Goal: Transaction & Acquisition: Purchase product/service

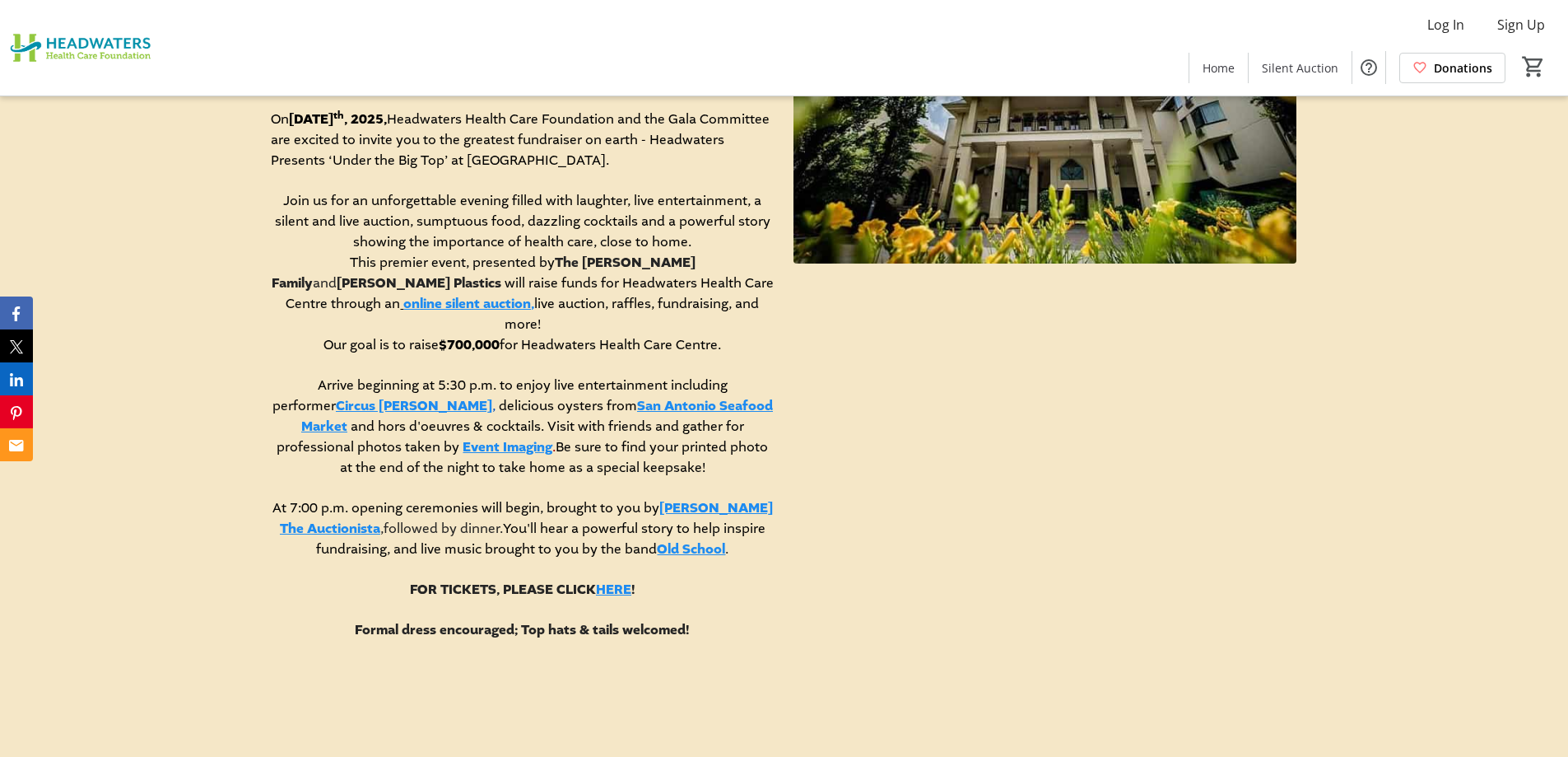
scroll to position [824, 0]
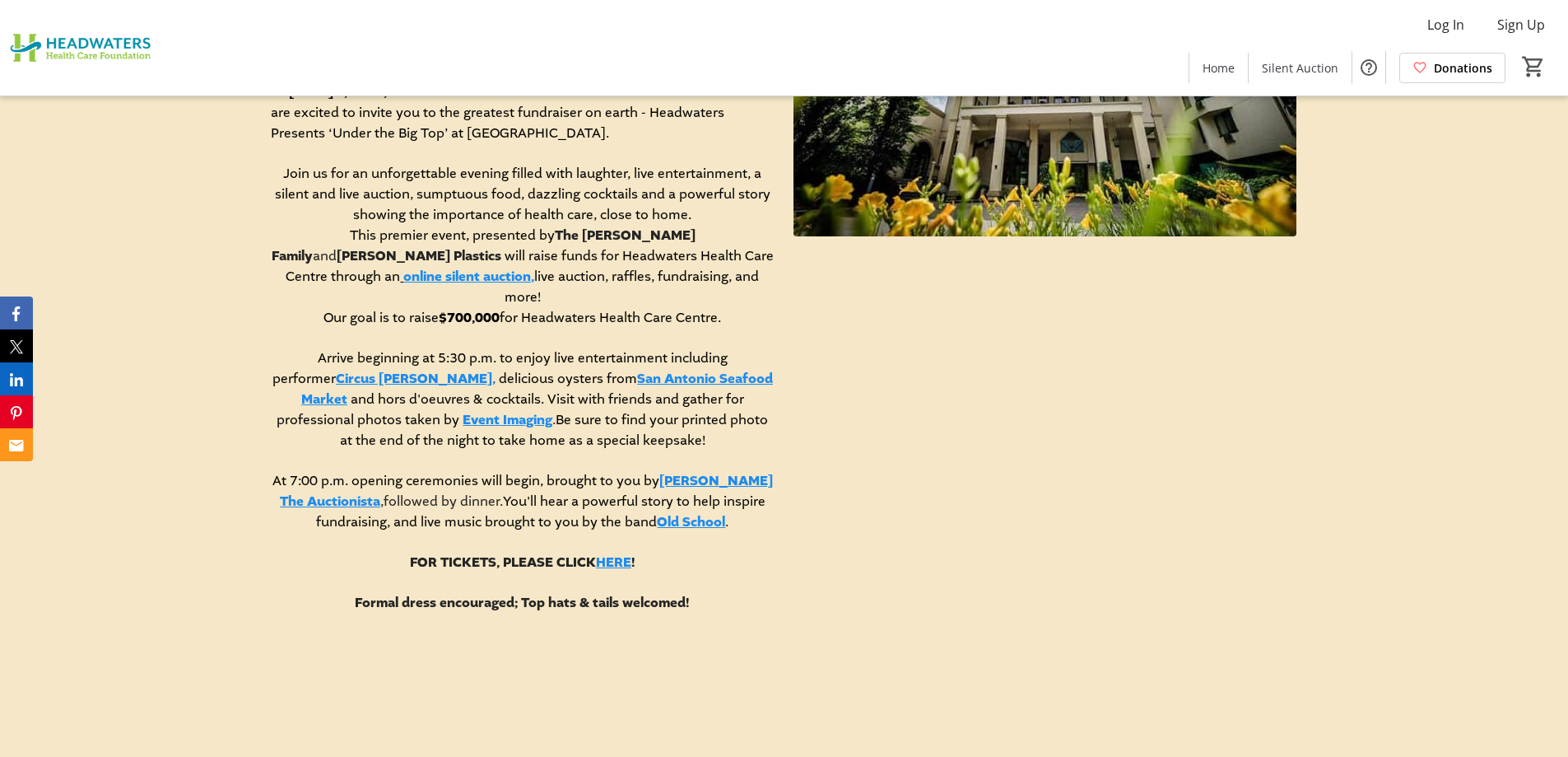
click at [407, 280] on link "online silent auction," at bounding box center [469, 276] width 131 height 18
click at [689, 512] on link "Old School" at bounding box center [690, 521] width 68 height 18
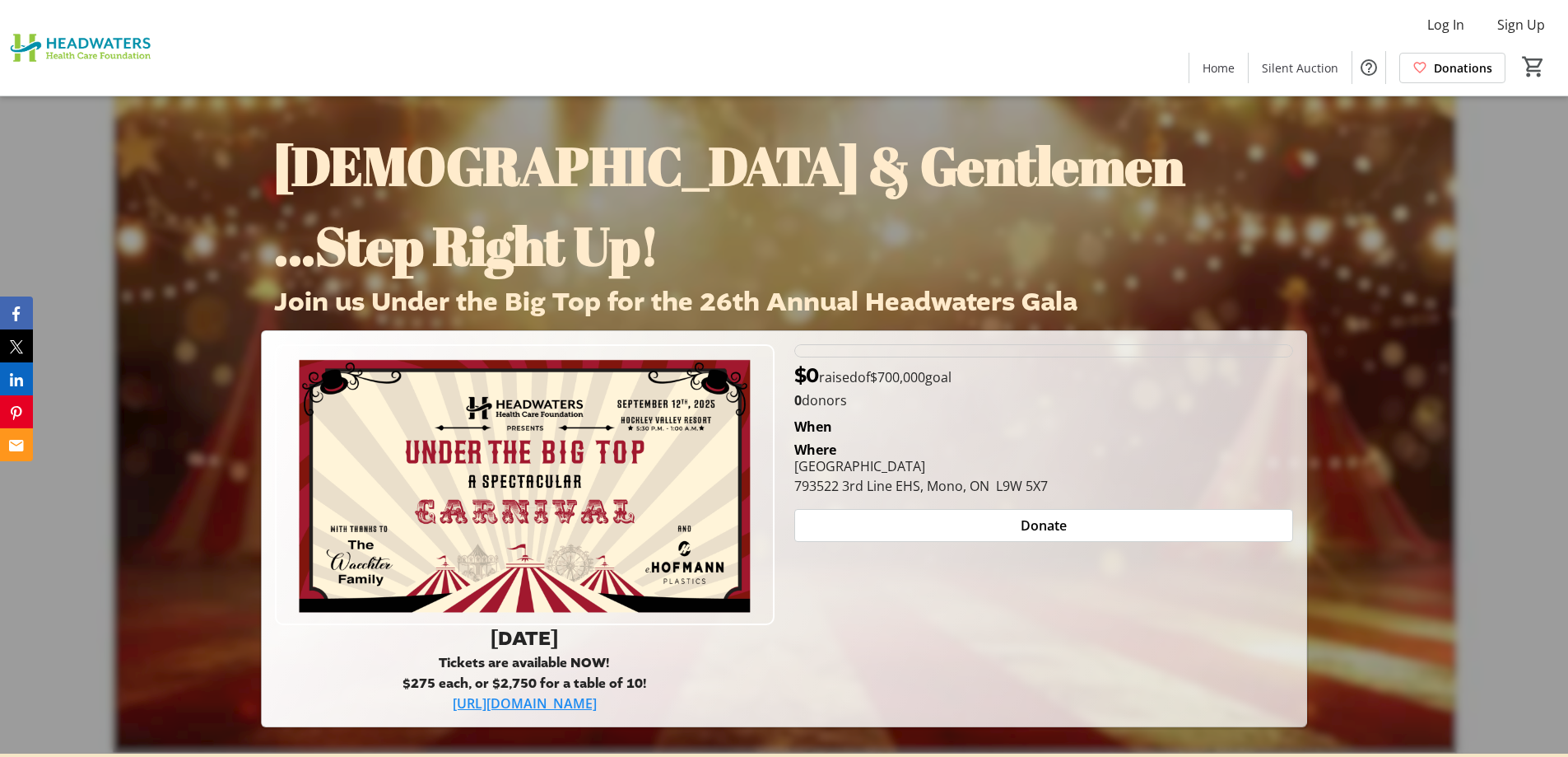
scroll to position [0, 0]
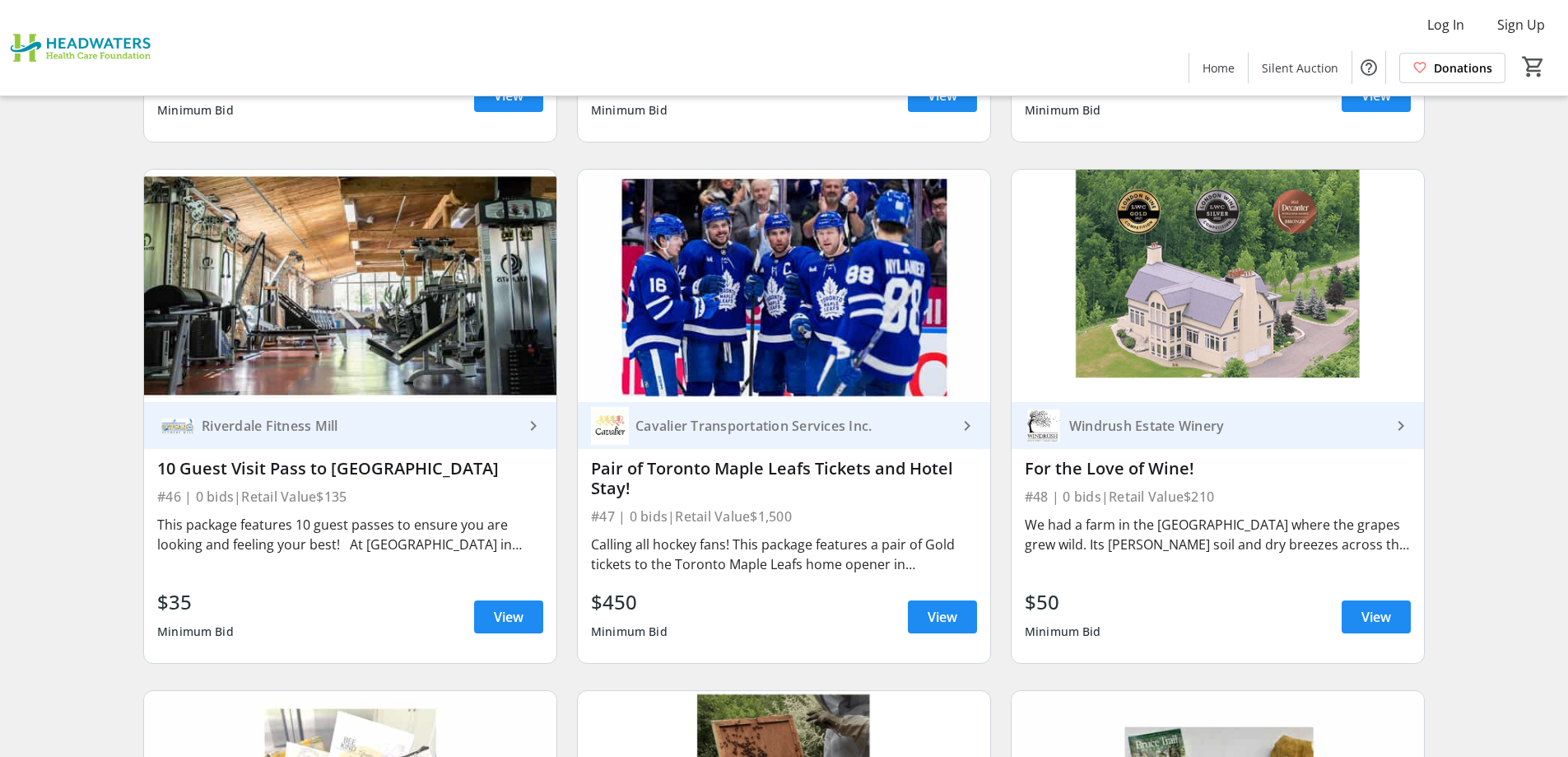
scroll to position [7740, 0]
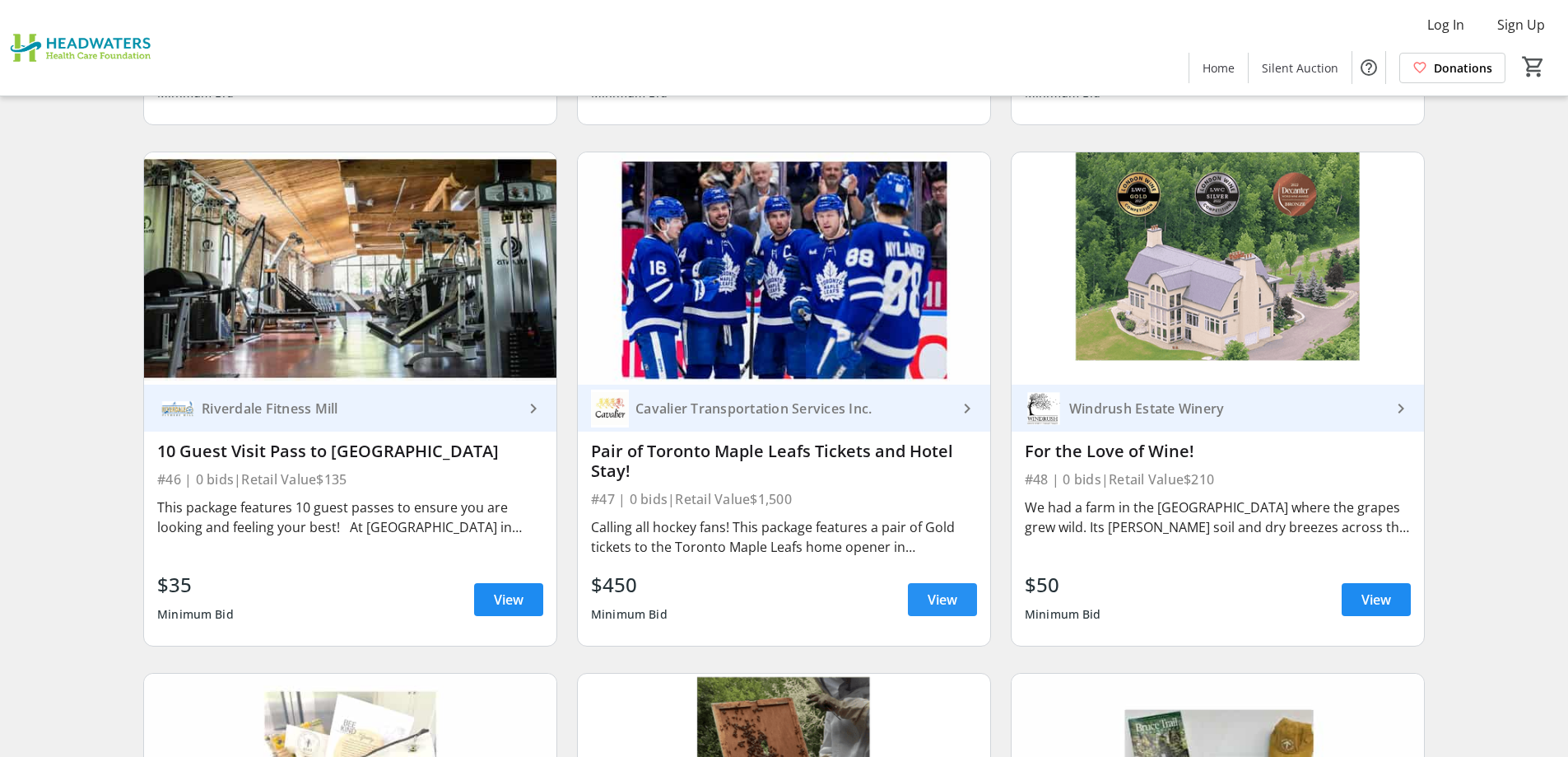
click at [942, 589] on span "View" at bounding box center [942, 599] width 30 height 20
